Goal: Transaction & Acquisition: Obtain resource

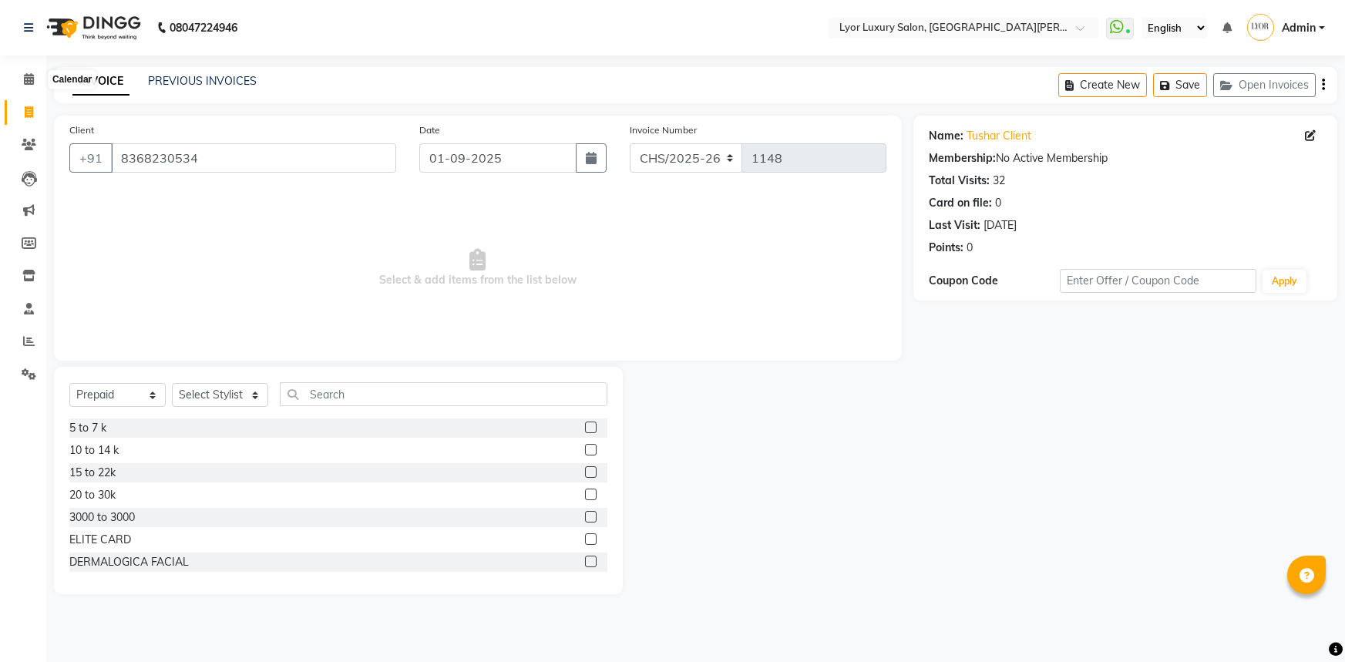
select select "P"
click at [22, 79] on span at bounding box center [28, 80] width 27 height 18
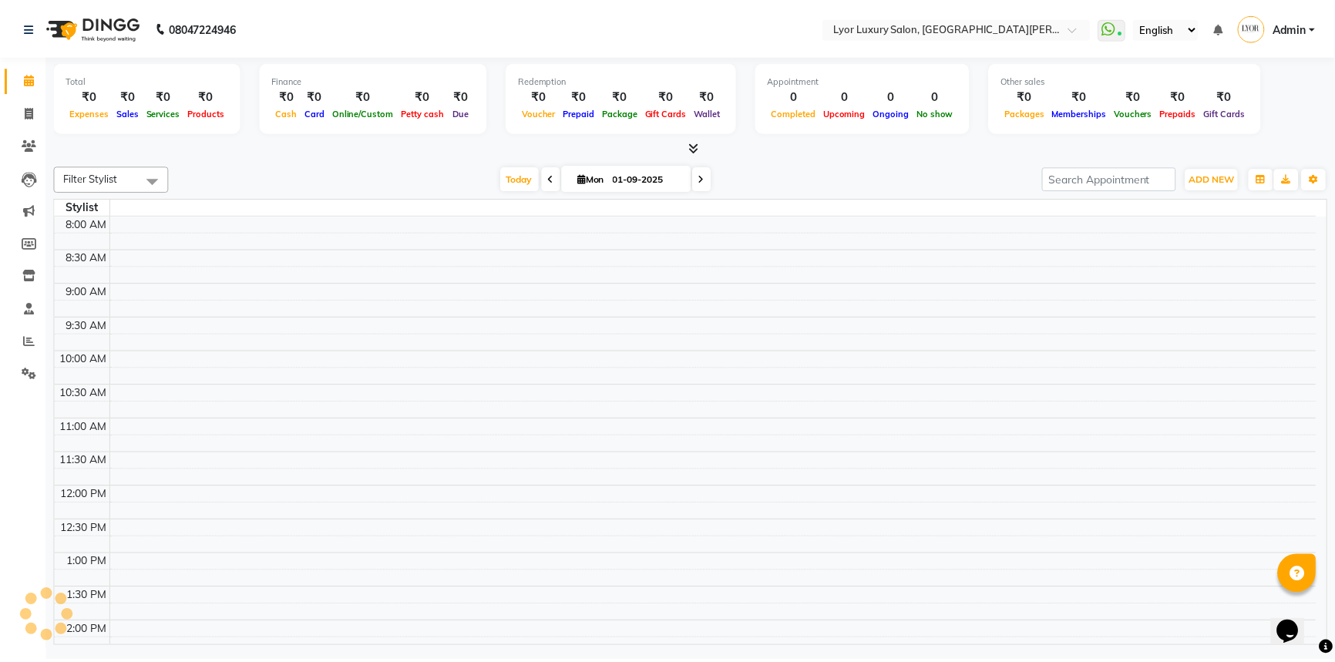
scroll to position [449, 0]
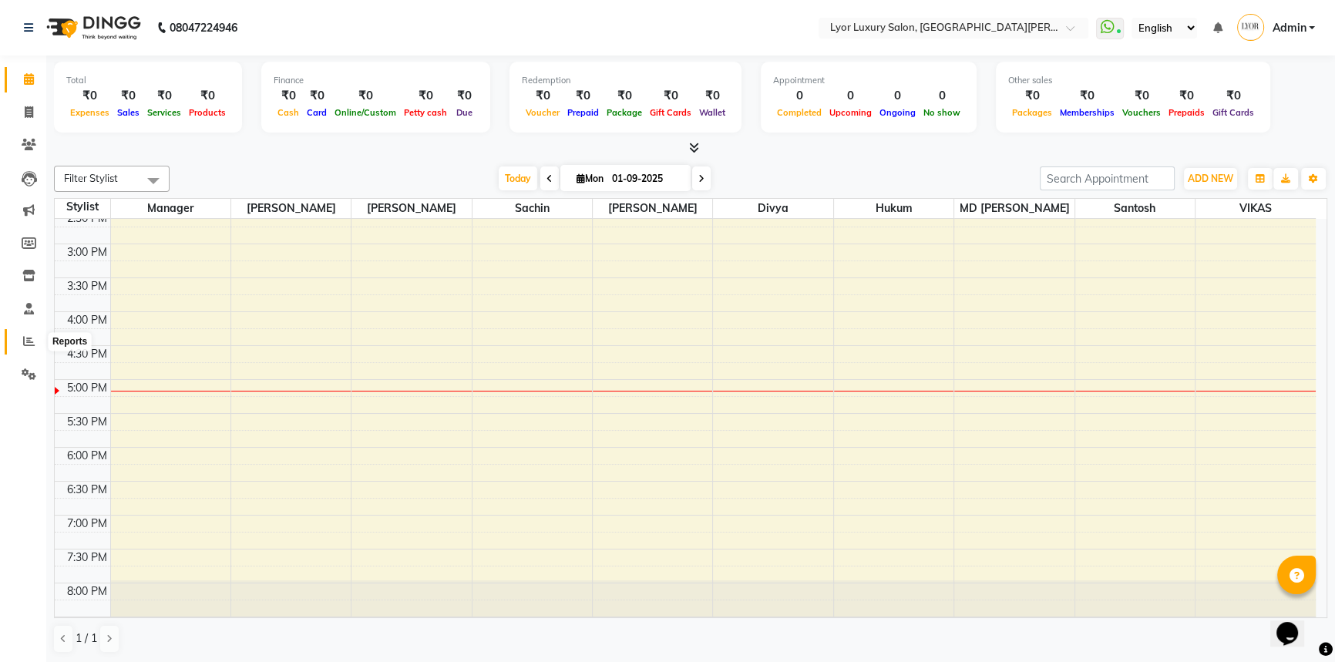
click at [23, 338] on icon at bounding box center [29, 341] width 12 height 12
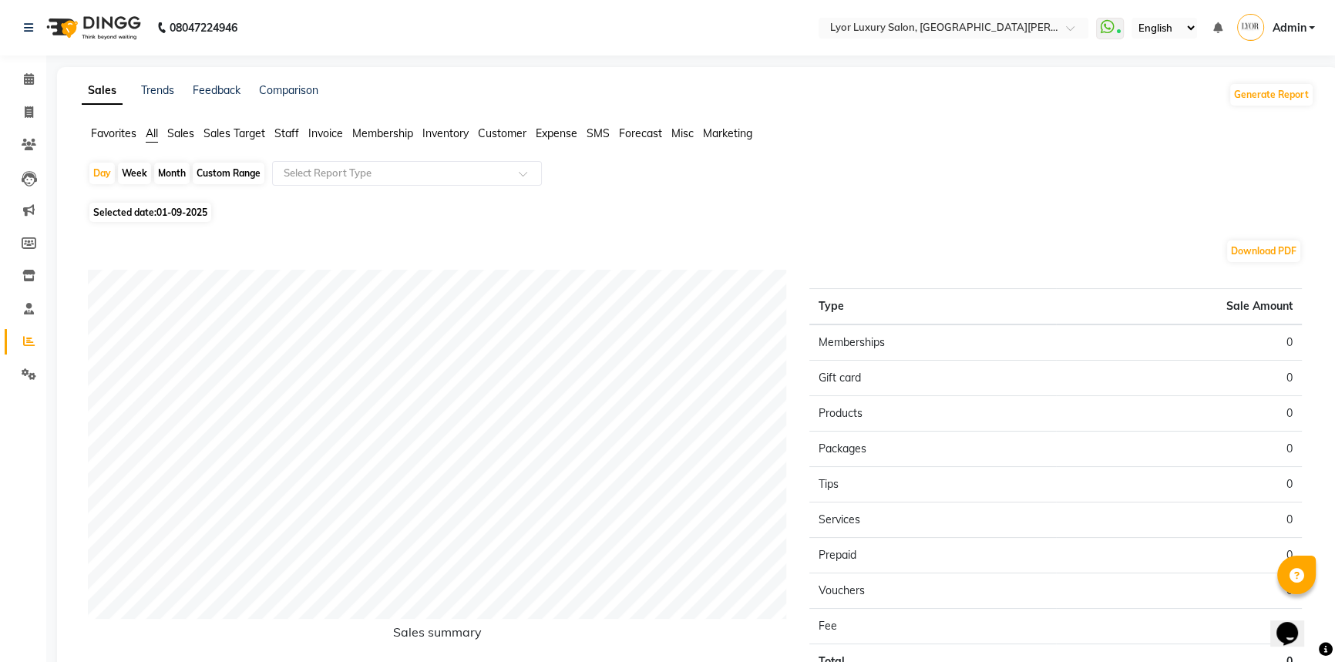
click at [330, 136] on span "Invoice" at bounding box center [325, 133] width 35 height 14
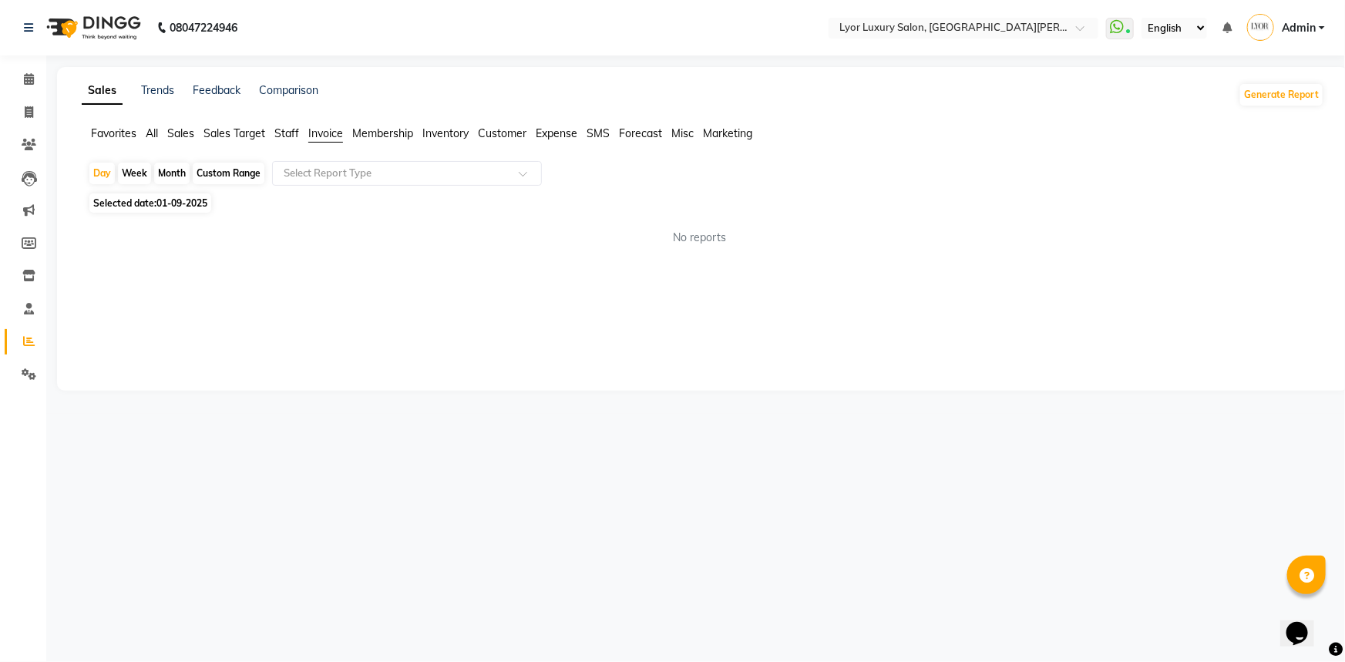
click at [173, 180] on div "Month" at bounding box center [171, 174] width 35 height 22
select select "9"
select select "2025"
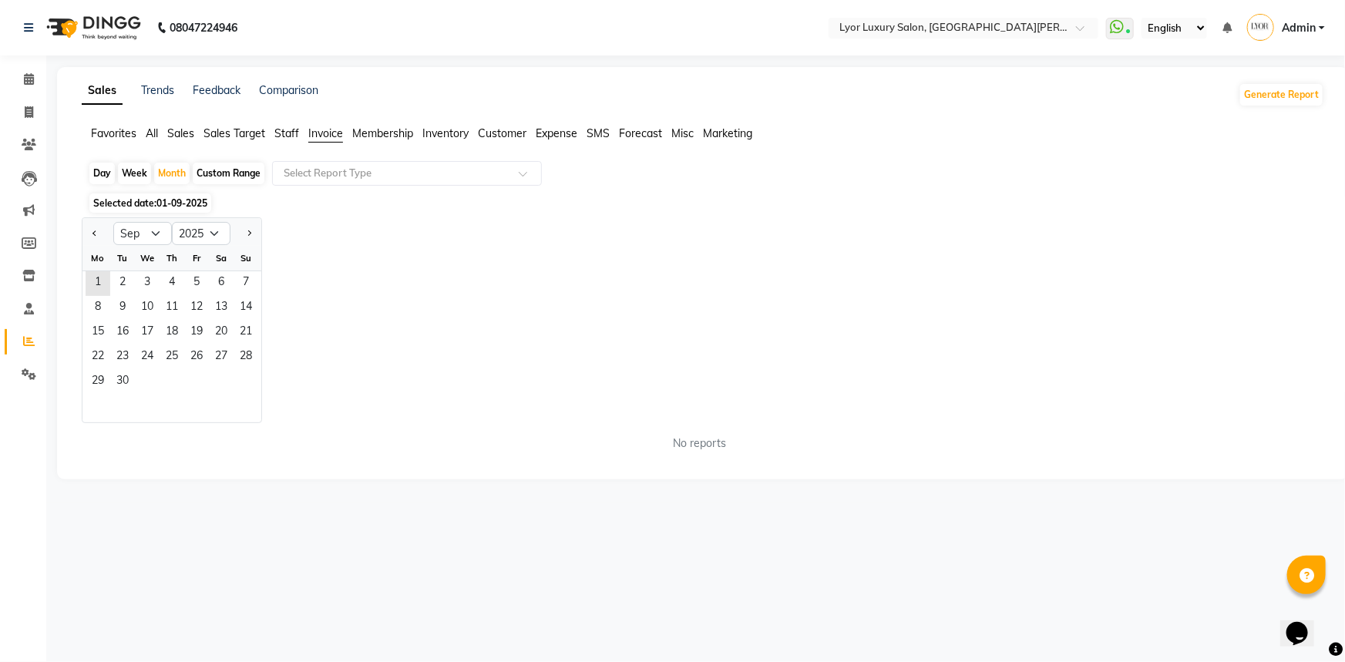
click at [101, 237] on div at bounding box center [97, 233] width 31 height 25
click at [98, 237] on button "Previous month" at bounding box center [95, 233] width 12 height 25
select select "6"
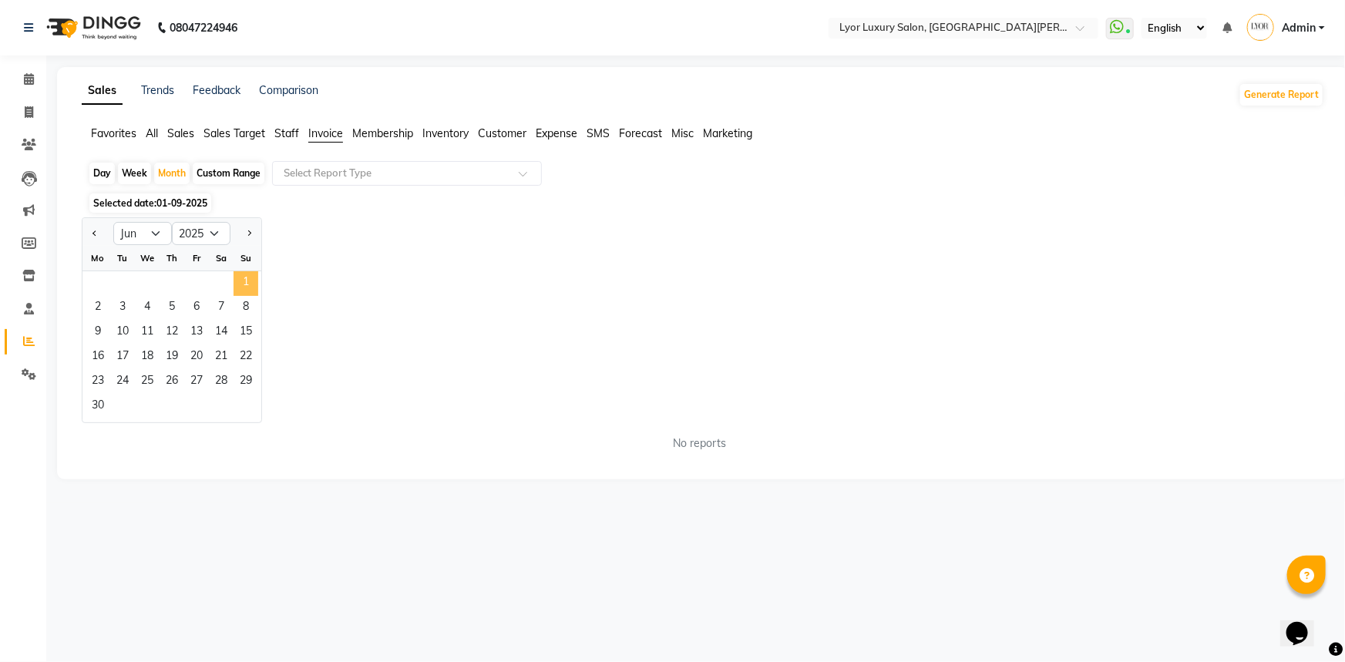
click at [249, 278] on span "1" at bounding box center [246, 283] width 25 height 25
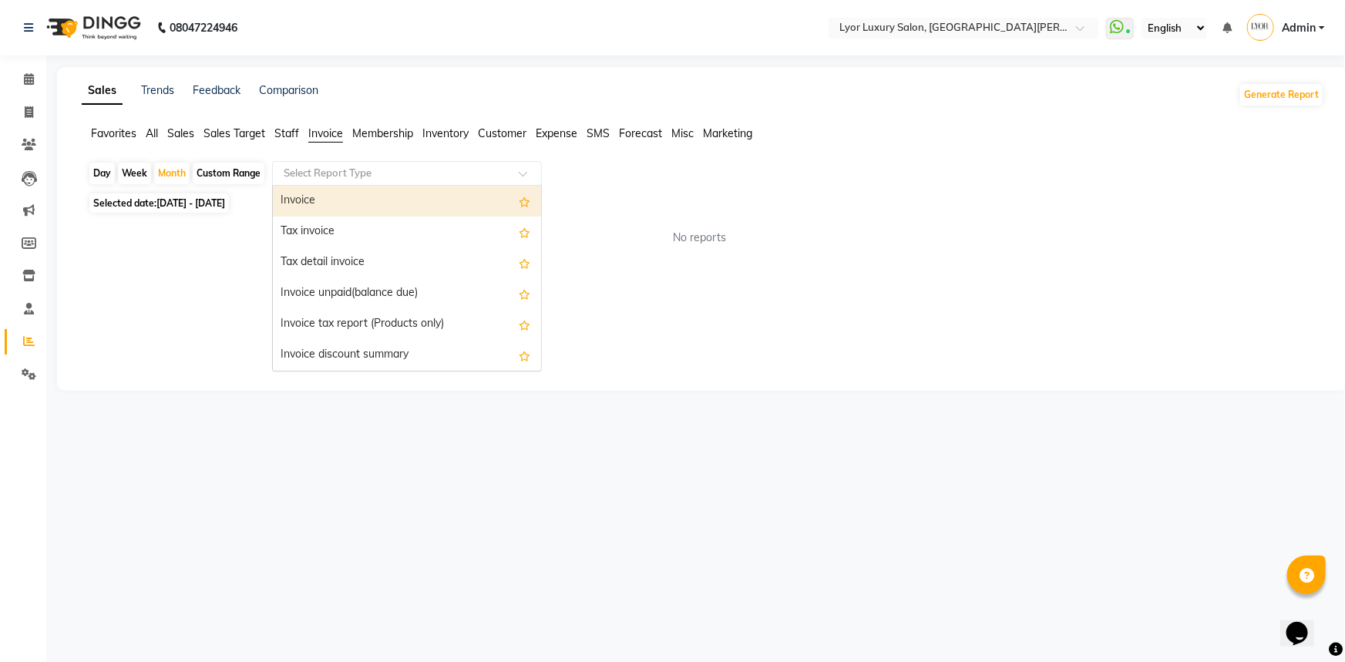
click at [465, 171] on input "text" at bounding box center [392, 173] width 222 height 15
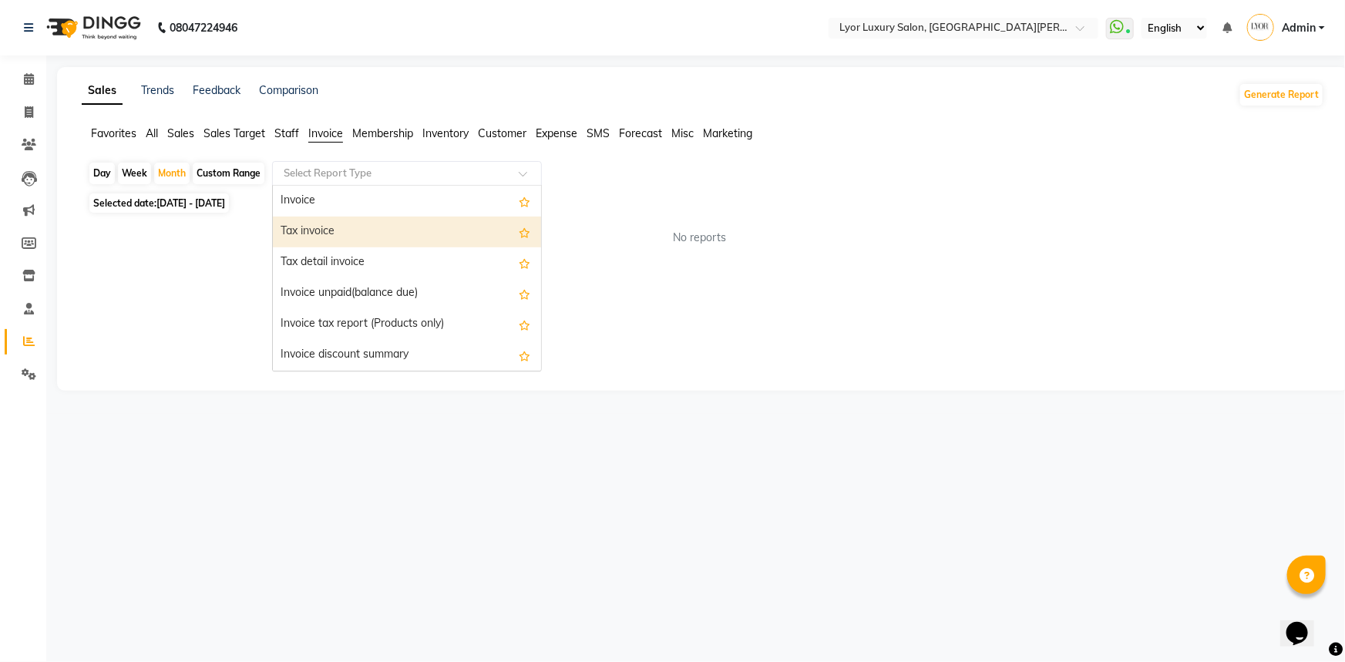
click at [416, 243] on div "Tax invoice" at bounding box center [407, 232] width 268 height 31
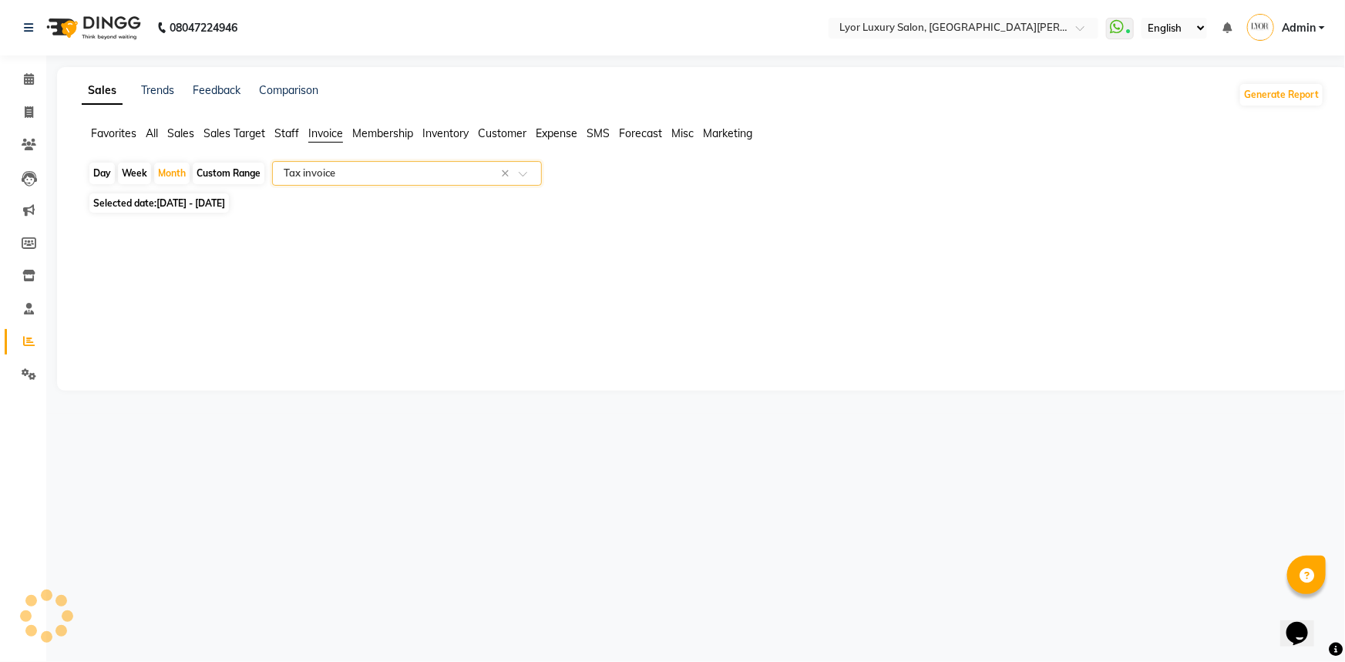
select select "full_report"
select select "csv"
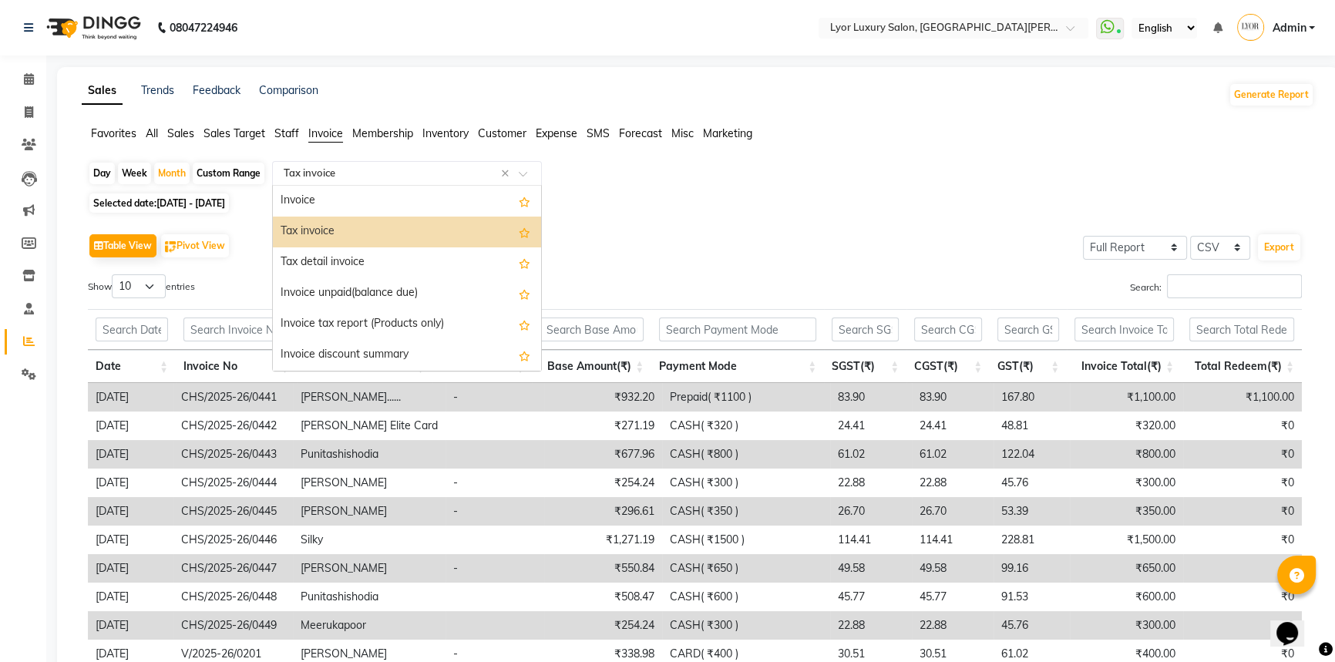
click at [519, 170] on span at bounding box center [528, 177] width 19 height 15
click at [409, 267] on div "Tax detail invoice" at bounding box center [407, 262] width 268 height 31
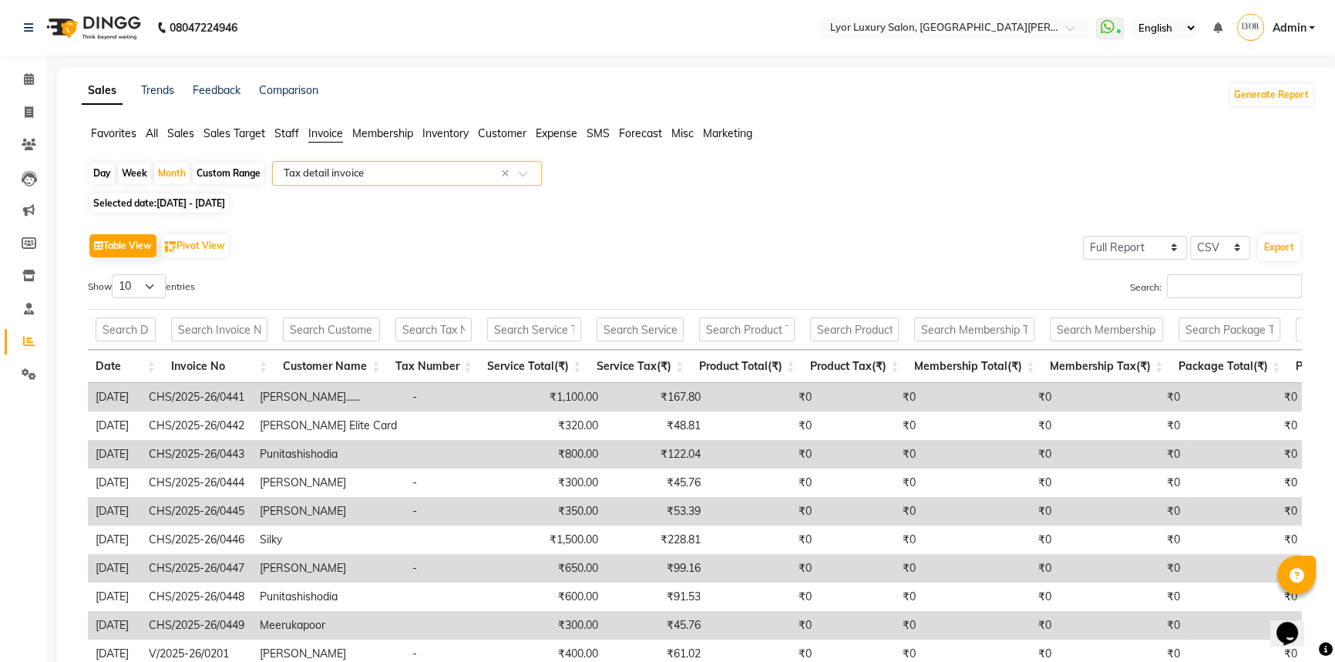
click at [493, 177] on input "text" at bounding box center [392, 173] width 222 height 15
click at [519, 176] on span at bounding box center [528, 177] width 19 height 15
click at [522, 175] on span at bounding box center [528, 177] width 19 height 15
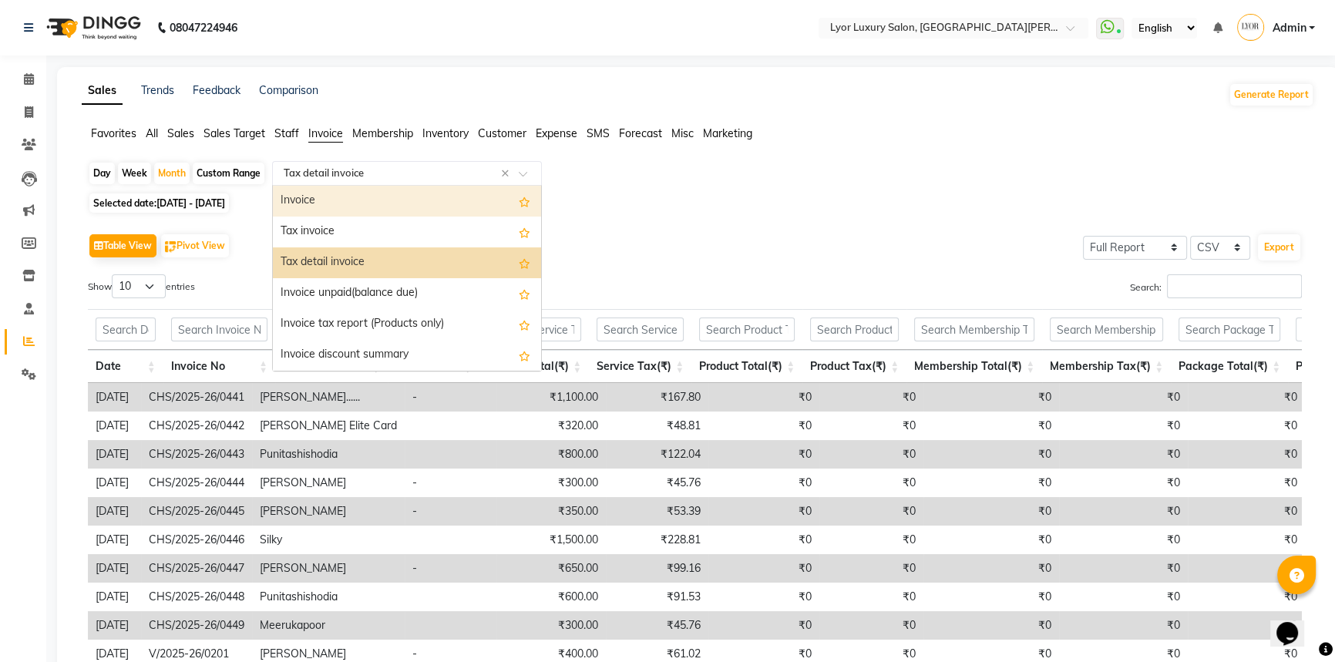
click at [436, 208] on div "Invoice" at bounding box center [407, 201] width 268 height 31
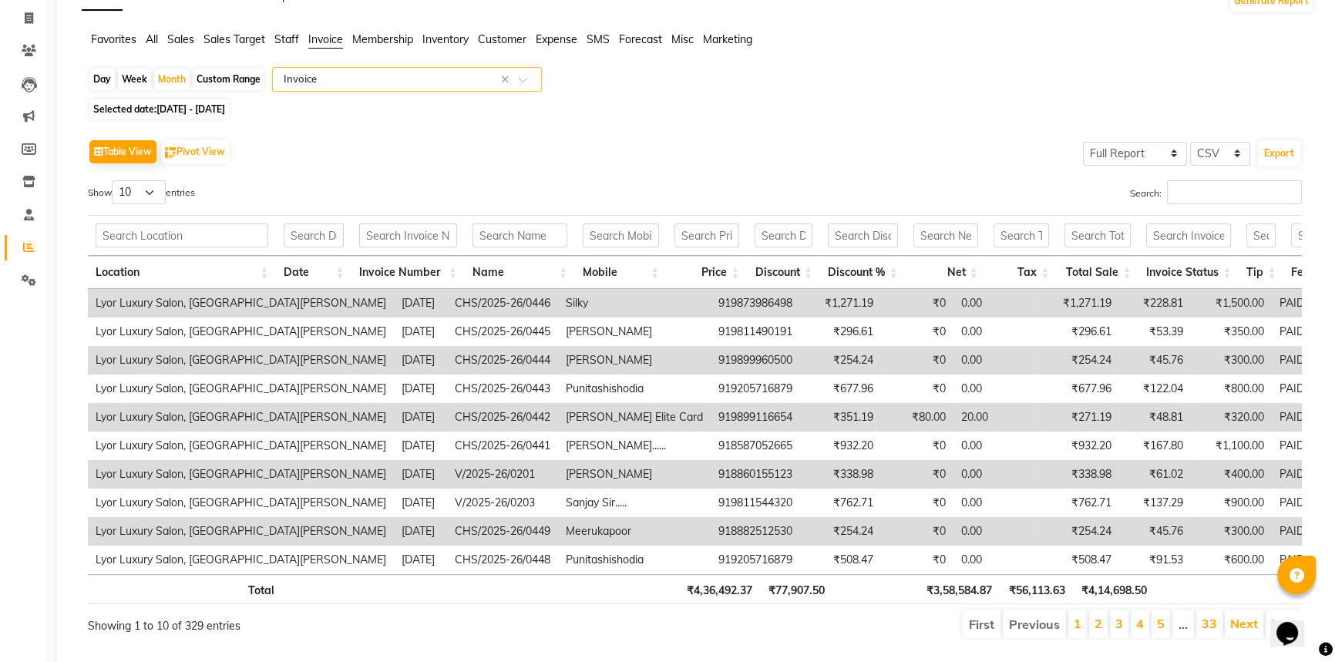
scroll to position [127, 0]
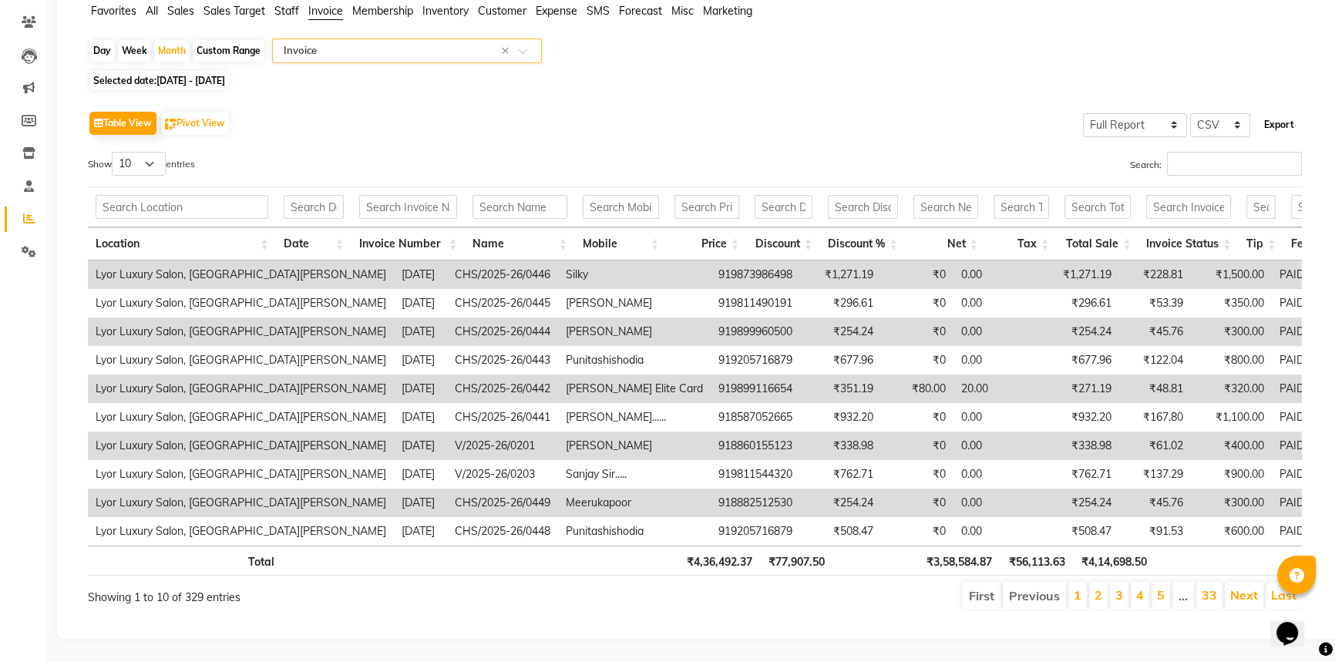
click at [1272, 115] on button "Export" at bounding box center [1279, 125] width 42 height 26
click at [180, 46] on div "Month" at bounding box center [171, 51] width 35 height 22
select select "6"
select select "2025"
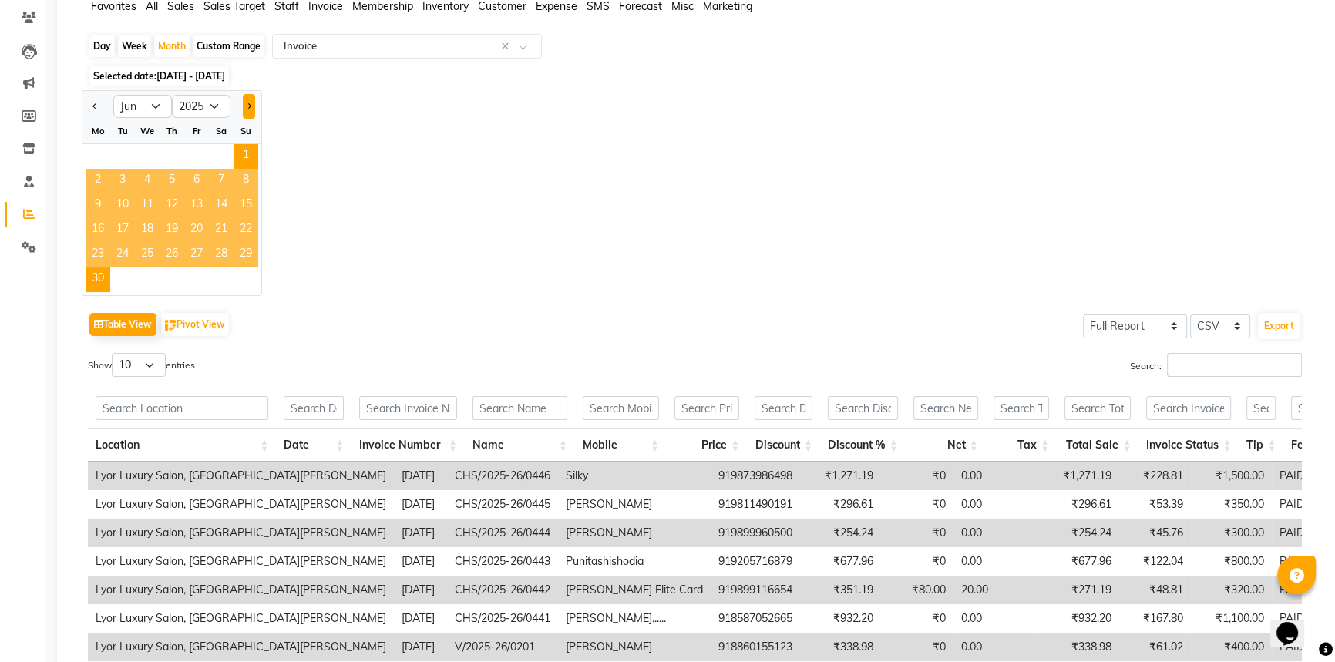
click at [248, 106] on span "Next month" at bounding box center [248, 105] width 5 height 5
select select "7"
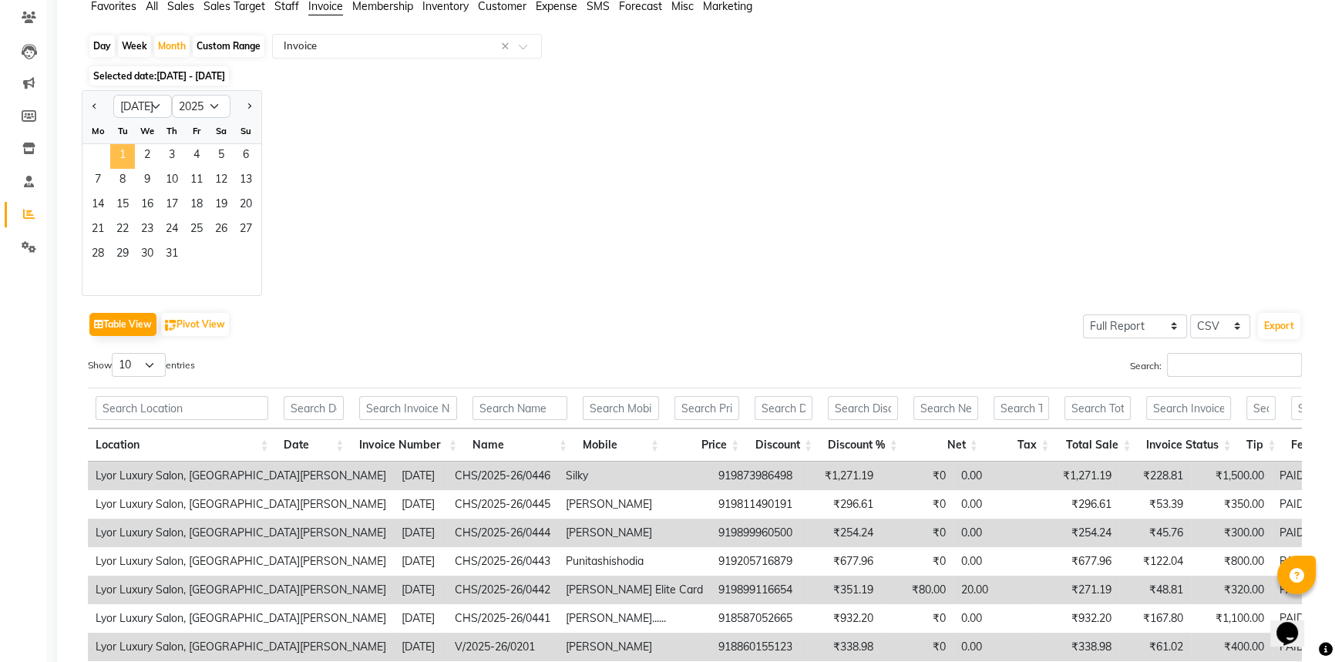
click at [126, 151] on span "1" at bounding box center [122, 156] width 25 height 25
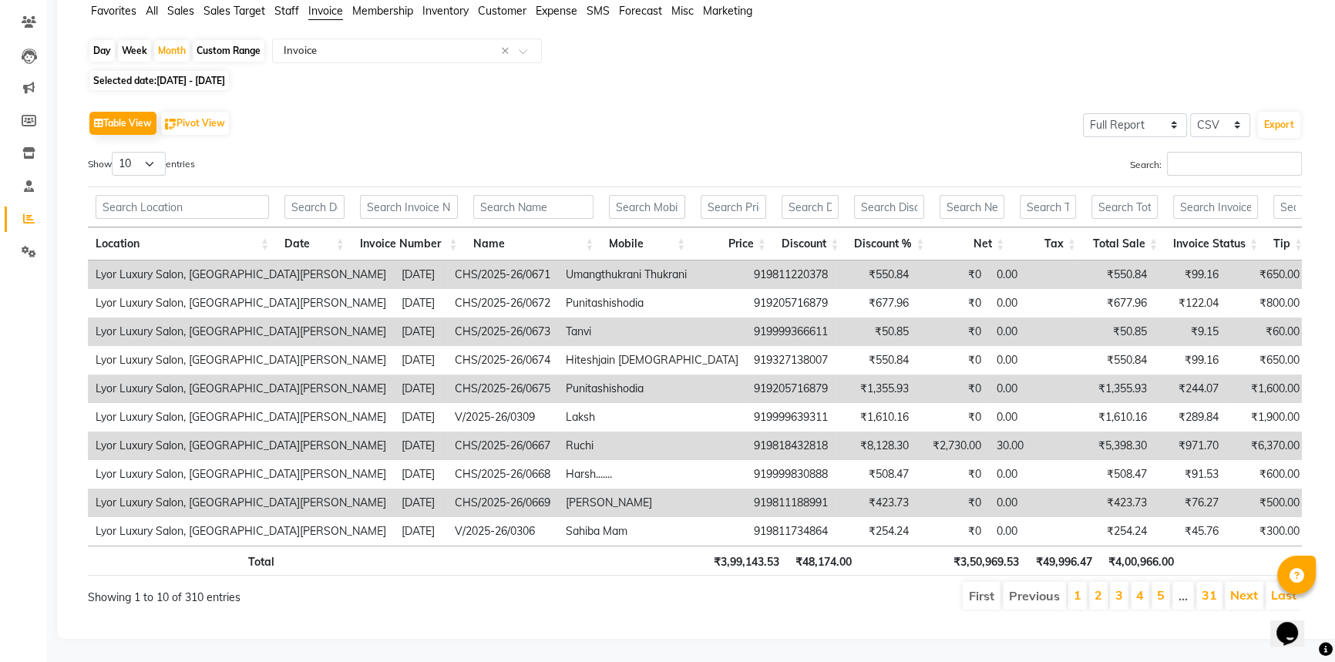
scroll to position [0, 0]
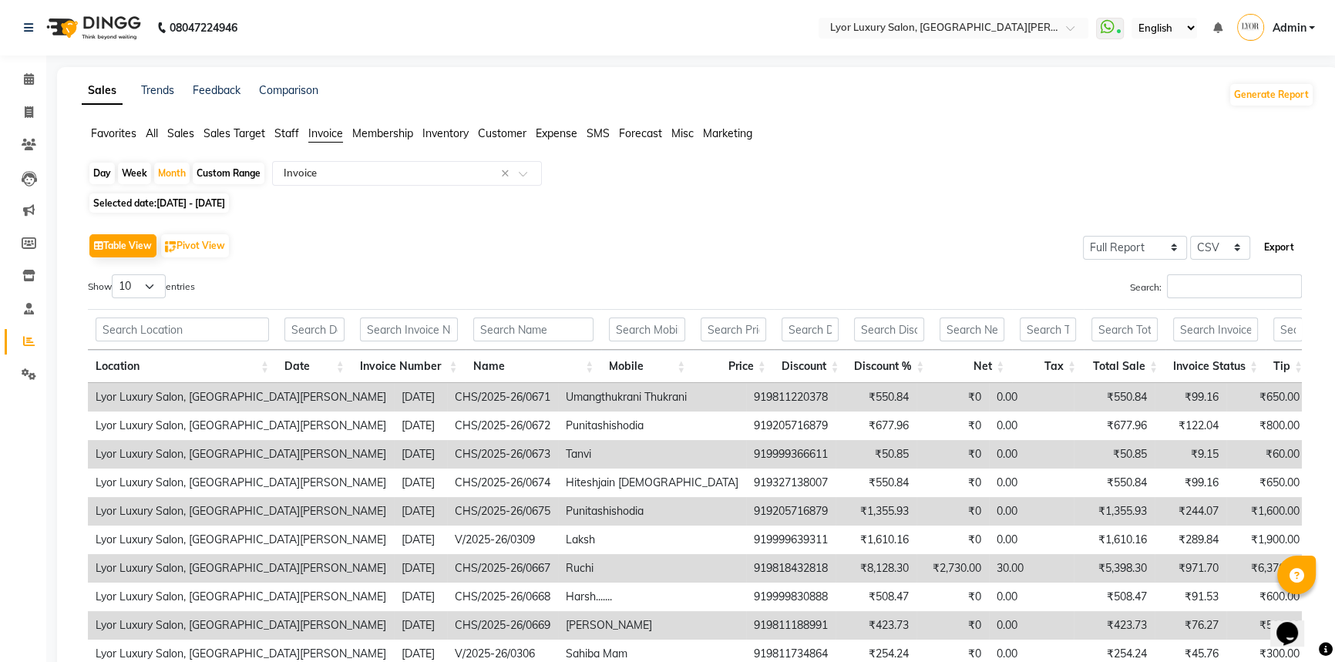
click at [1281, 254] on button "Export" at bounding box center [1279, 247] width 42 height 26
click at [168, 170] on div "Month" at bounding box center [171, 174] width 35 height 22
select select "7"
select select "2025"
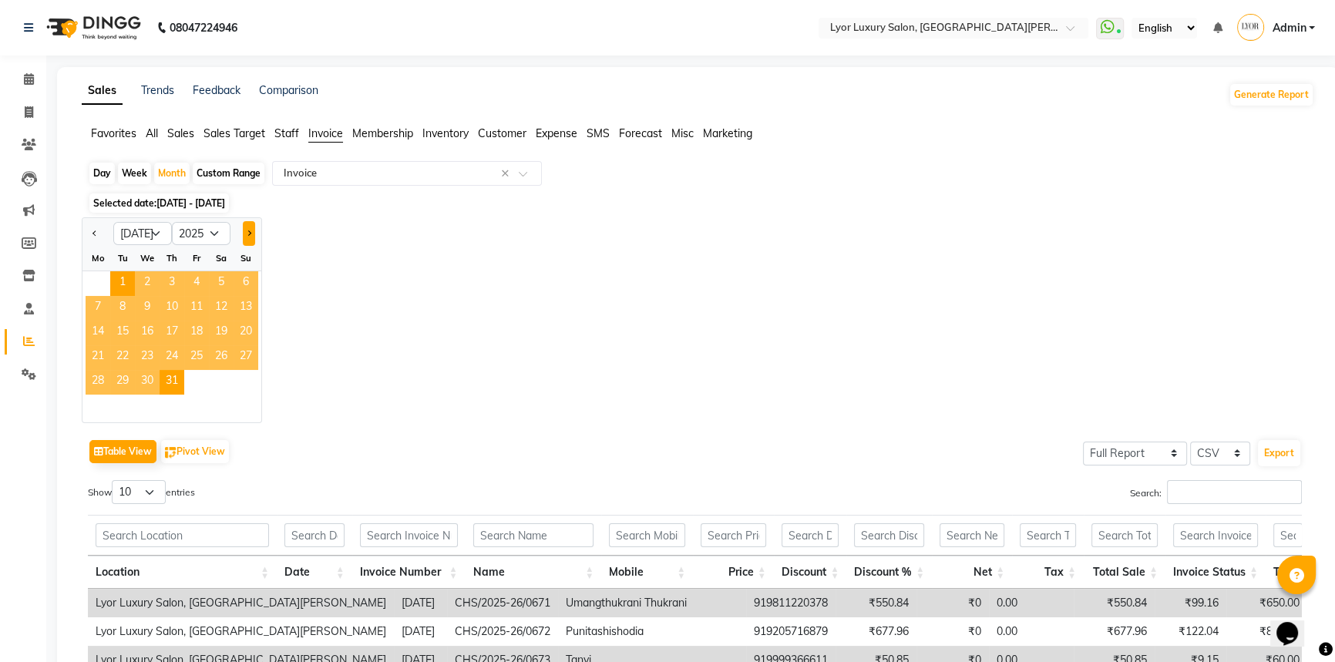
click at [254, 237] on button "Next month" at bounding box center [249, 233] width 12 height 25
select select "8"
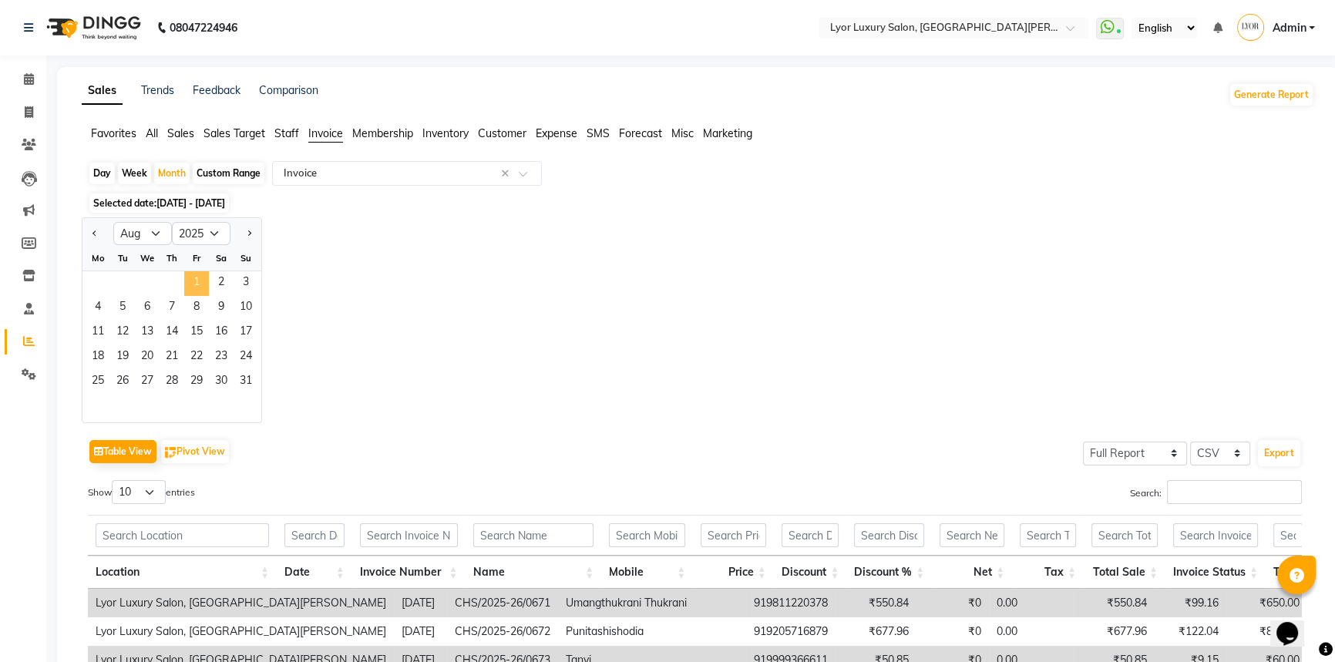
click at [189, 280] on span "1" at bounding box center [196, 283] width 25 height 25
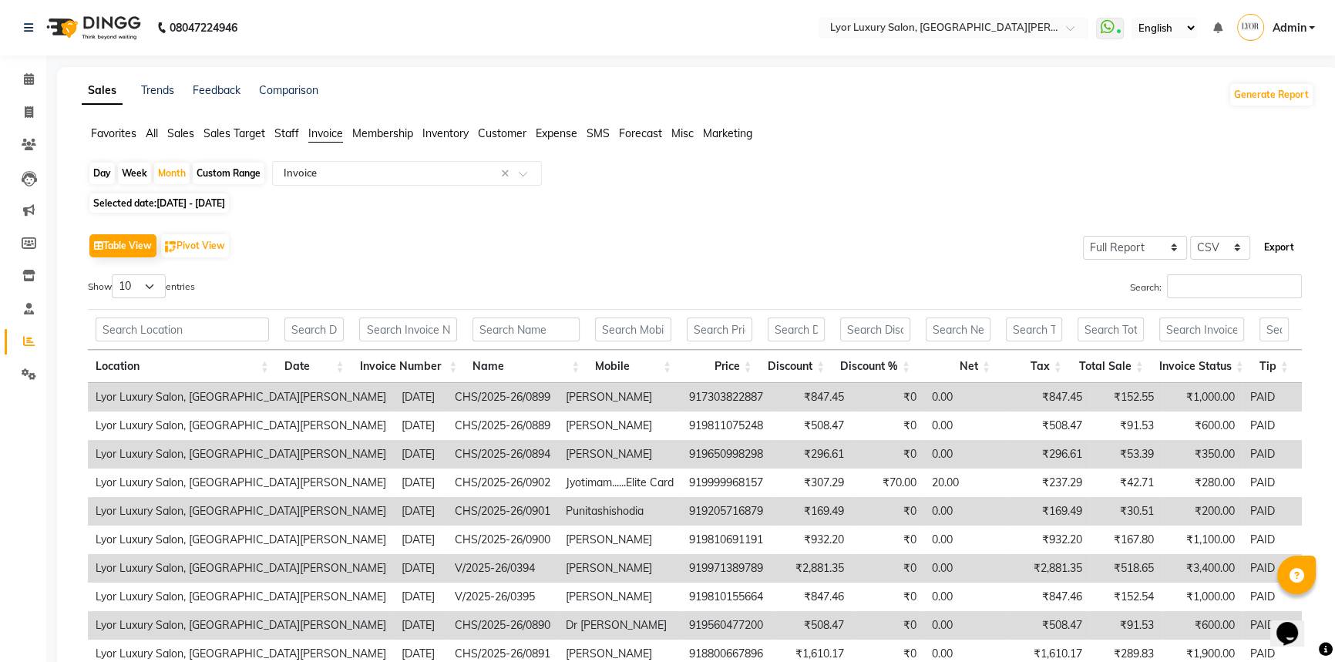
click at [1282, 250] on button "Export" at bounding box center [1279, 247] width 42 height 26
